Goal: Check status: Check status

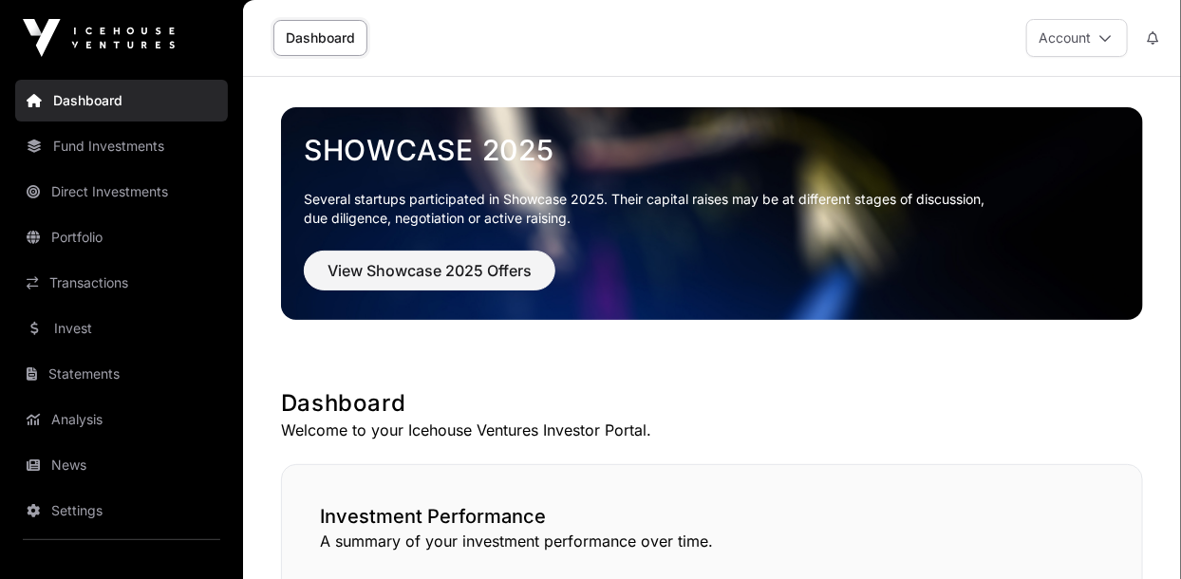
click at [68, 285] on link "Transactions" at bounding box center [121, 283] width 213 height 42
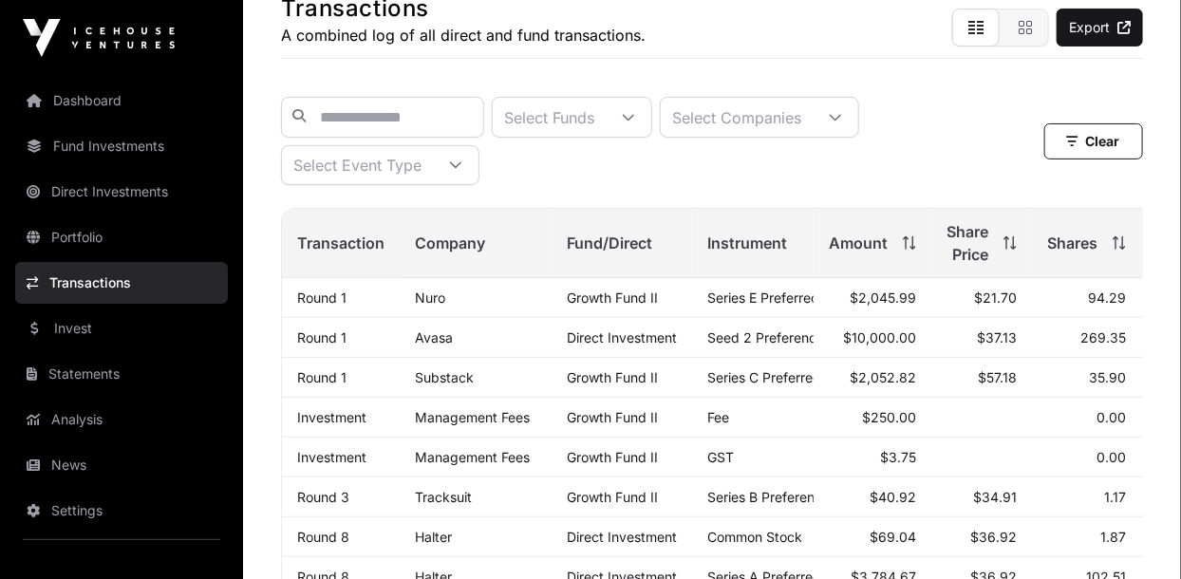
scroll to position [122, 0]
click at [313, 302] on link "Round 1" at bounding box center [321, 298] width 49 height 16
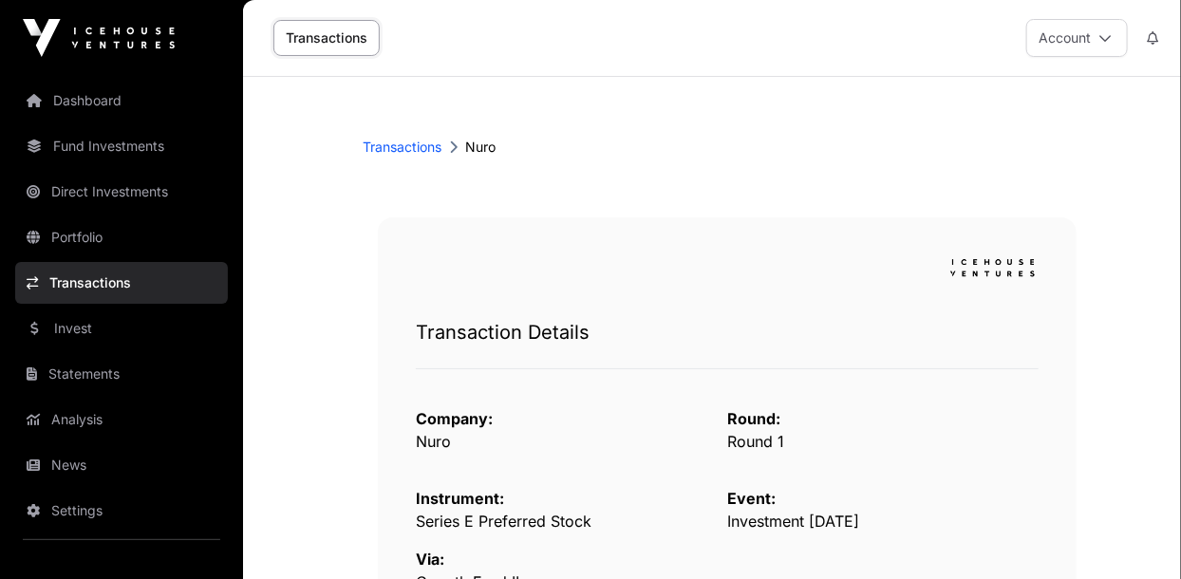
click at [65, 330] on link "Invest" at bounding box center [121, 329] width 213 height 42
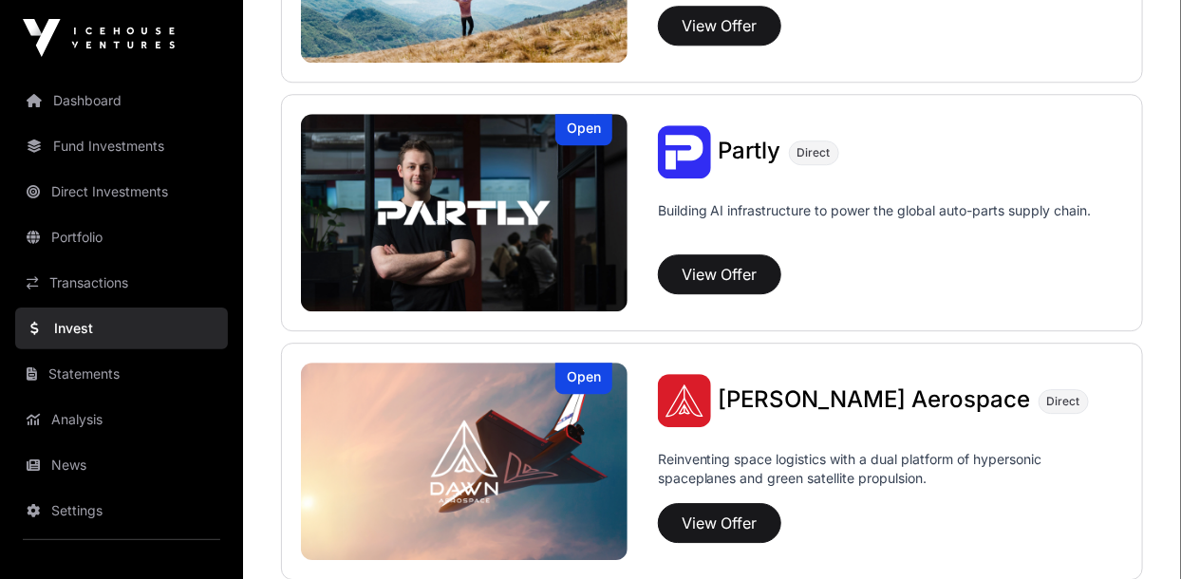
scroll to position [1891, 0]
